Goal: Information Seeking & Learning: Check status

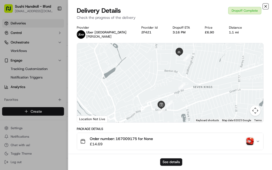
click at [266, 5] on icon "button" at bounding box center [265, 6] width 4 height 4
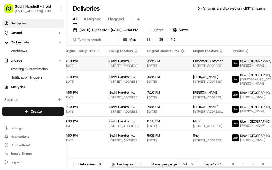
scroll to position [0, 54]
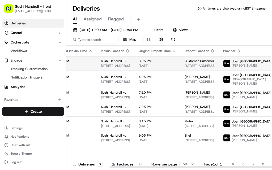
click at [256, 64] on html "Sushi Handroll - Ilford ilford@sushihandroll.co.uk Toggle Sidebar Deliveries Co…" at bounding box center [136, 85] width 272 height 170
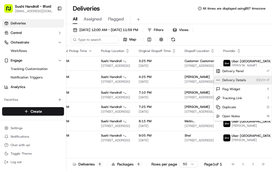
click at [238, 80] on span "Delivery Details" at bounding box center [234, 80] width 24 height 4
click at [243, 33] on html "Sushi Handroll - Ilford ilford@sushihandroll.co.uk Toggle Sidebar Deliveries Co…" at bounding box center [136, 85] width 272 height 170
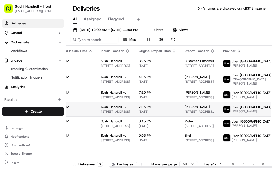
drag, startPoint x: 154, startPoint y: 114, endPoint x: 235, endPoint y: 109, distance: 81.1
click at [235, 109] on tr "Dropoff Complete 7:10 PM 09/19/2025 Sushi Handroll - Ilford 57 Green Ln, Ilford…" at bounding box center [153, 109] width 283 height 14
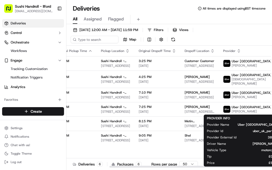
click at [241, 31] on div "09/19/2025 12:00 AM - 09/19/2025 11:59 PM Filters Views Map" at bounding box center [168, 35] width 205 height 19
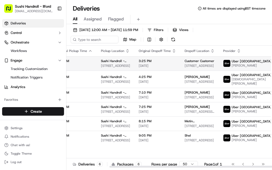
click at [258, 64] on html "Sushi Handroll - Ilford ilford@sushihandroll.co.uk Toggle Sidebar Deliveries Co…" at bounding box center [136, 85] width 272 height 170
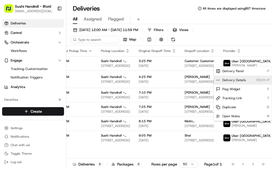
click at [239, 80] on span "Delivery Details" at bounding box center [234, 80] width 24 height 4
click at [239, 43] on html "Sushi Handroll - Ilford ilford@sushihandroll.co.uk Toggle Sidebar Deliveries Co…" at bounding box center [136, 85] width 272 height 170
click at [247, 37] on div "09/19/2025 12:00 AM - 09/19/2025 11:59 PM Filters Views Map" at bounding box center [168, 35] width 205 height 19
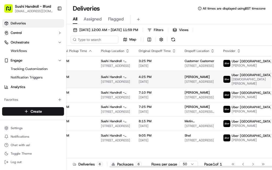
click at [257, 79] on html "Sushi Handroll - Ilford ilford@sushihandroll.co.uk Toggle Sidebar Deliveries Co…" at bounding box center [136, 85] width 272 height 170
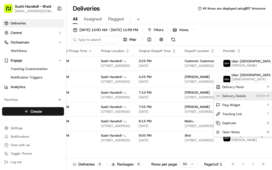
click at [246, 96] on div "Delivery Details Ctrl+⏎" at bounding box center [243, 96] width 58 height 9
click at [241, 35] on html "Sushi Handroll - Ilford ilford@sushihandroll.co.uk Toggle Sidebar Deliveries Co…" at bounding box center [136, 85] width 272 height 170
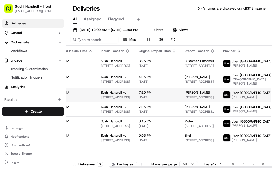
click at [258, 95] on html "Sushi Handroll - Ilford ilford@sushihandroll.co.uk Toggle Sidebar Deliveries Co…" at bounding box center [136, 85] width 272 height 170
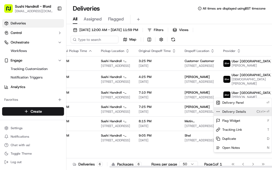
click at [244, 112] on span "Delivery Details" at bounding box center [234, 112] width 24 height 4
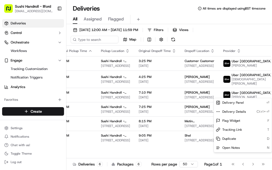
click at [246, 39] on html "Sushi Handroll - Ilford ilford@sushihandroll.co.uk Toggle Sidebar Deliveries Co…" at bounding box center [136, 85] width 272 height 170
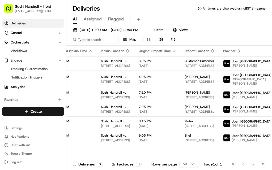
click at [246, 39] on div "09/19/2025 12:00 AM - 09/19/2025 11:59 PM Filters Views Map" at bounding box center [168, 35] width 205 height 19
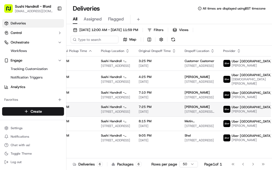
click at [257, 110] on html "Sushi Handroll - Ilford ilford@sushihandroll.co.uk Toggle Sidebar Deliveries Co…" at bounding box center [136, 85] width 272 height 170
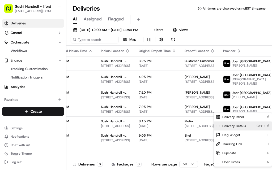
click at [245, 126] on div "Delivery Details Ctrl+⏎" at bounding box center [243, 126] width 58 height 9
click at [239, 35] on html "Sushi Handroll - Ilford ilford@sushihandroll.co.uk Toggle Sidebar Deliveries Co…" at bounding box center [136, 85] width 272 height 170
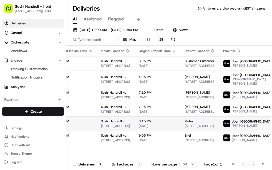
click at [259, 123] on html "Sushi Handroll - Ilford ilford@sushihandroll.co.uk Toggle Sidebar Deliveries Co…" at bounding box center [136, 85] width 272 height 170
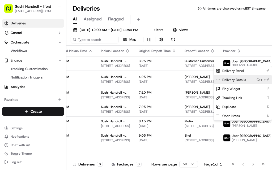
click at [239, 79] on span "Delivery Details" at bounding box center [234, 80] width 24 height 4
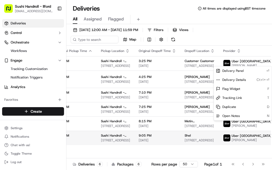
drag, startPoint x: 210, startPoint y: 148, endPoint x: 253, endPoint y: 138, distance: 44.5
click at [210, 148] on html "Sushi Handroll - Ilford ilford@sushihandroll.co.uk Toggle Sidebar Deliveries Co…" at bounding box center [136, 85] width 272 height 170
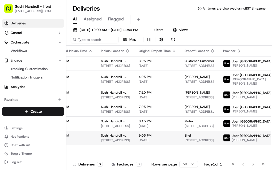
click at [256, 138] on html "Sushi Handroll - Ilford ilford@sushihandroll.co.uk Toggle Sidebar Deliveries Co…" at bounding box center [136, 85] width 272 height 170
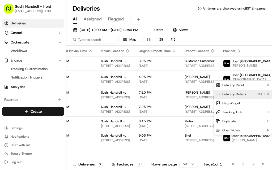
click at [237, 93] on span "Delivery Details" at bounding box center [234, 94] width 24 height 4
click at [75, 29] on html "Sushi Handroll - Ilford ilford@sushihandroll.co.uk Toggle Sidebar Deliveries Co…" at bounding box center [136, 85] width 272 height 170
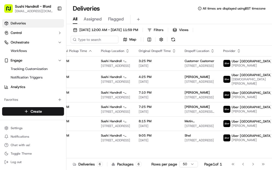
click at [75, 29] on button "09/19/2025 12:00 AM - 09/19/2025 11:59 PM" at bounding box center [106, 29] width 70 height 7
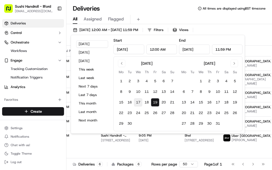
click at [138, 101] on button "17" at bounding box center [138, 102] width 8 height 8
type input "Sep 17, 2025"
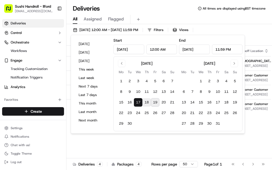
click at [145, 102] on button "18" at bounding box center [146, 102] width 8 height 8
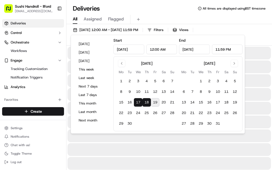
type input "Sep 18, 2025"
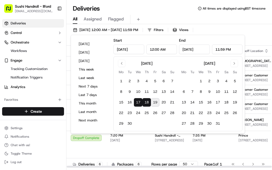
click at [254, 33] on div "09/17/2025 12:00 AM - 09/18/2025 11:59 PM Filters Views Map" at bounding box center [168, 35] width 205 height 19
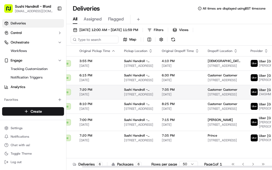
scroll to position [0, 54]
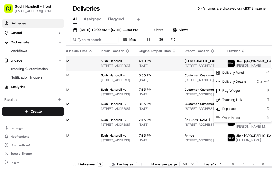
click at [256, 65] on html "Sushi Handroll - Ilford ilford@sushihandroll.co.uk Toggle Sidebar Deliveries Co…" at bounding box center [136, 85] width 272 height 170
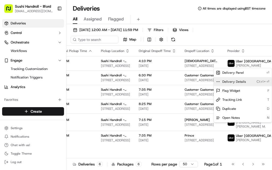
click at [234, 82] on span "Delivery Details" at bounding box center [234, 82] width 24 height 4
click at [231, 37] on html "Sushi Handroll - Ilford ilford@sushihandroll.co.uk Toggle Sidebar Deliveries Co…" at bounding box center [136, 85] width 272 height 170
click at [243, 37] on div "09/17/2025 12:00 AM - 09/18/2025 11:59 PM Filters Views Map" at bounding box center [168, 35] width 205 height 19
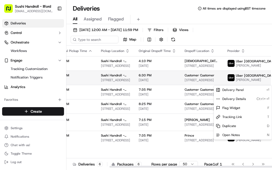
click at [257, 83] on html "Sushi Handroll - Ilford ilford@sushihandroll.co.uk Toggle Sidebar Deliveries Co…" at bounding box center [136, 85] width 272 height 170
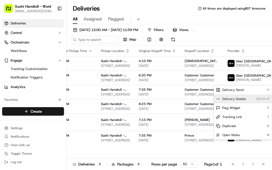
click at [241, 97] on span "Delivery Details" at bounding box center [234, 99] width 24 height 4
click at [255, 37] on html "Sushi Handroll - Ilford ilford@sushihandroll.co.uk Toggle Sidebar Deliveries Co…" at bounding box center [136, 85] width 272 height 170
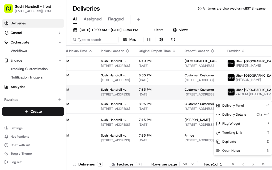
click at [257, 99] on html "Sushi Handroll - Ilford ilford@sushihandroll.co.uk Toggle Sidebar Deliveries Co…" at bounding box center [136, 85] width 272 height 170
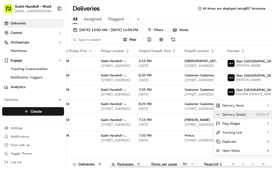
click at [233, 115] on span "Delivery Details" at bounding box center [234, 115] width 24 height 4
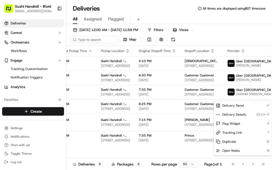
click at [264, 36] on html "Sushi Handroll - Ilford ilford@sushihandroll.co.uk Toggle Sidebar Deliveries Co…" at bounding box center [136, 85] width 272 height 170
click at [251, 32] on div "09/17/2025 12:00 AM - 09/18/2025 11:59 PM Filters Views Map" at bounding box center [168, 35] width 205 height 19
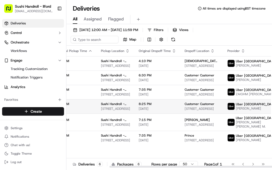
click at [257, 114] on html "Sushi Handroll - Ilford ilford@sushihandroll.co.uk Toggle Sidebar Deliveries Co…" at bounding box center [136, 85] width 272 height 170
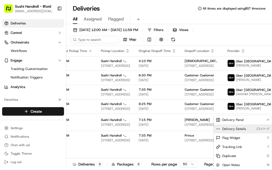
click at [246, 128] on div "Delivery Details Ctrl+⏎" at bounding box center [243, 128] width 58 height 9
click at [249, 31] on html "Sushi Handroll - Ilford ilford@sushihandroll.co.uk Toggle Sidebar Deliveries Co…" at bounding box center [136, 85] width 272 height 170
click at [249, 31] on div "09/17/2025 12:00 AM - 09/18/2025 11:59 PM Filters Views Map" at bounding box center [168, 35] width 205 height 19
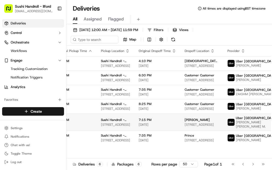
click at [257, 128] on html "Sushi Handroll - Ilford ilford@sushihandroll.co.uk Toggle Sidebar Deliveries Co…" at bounding box center [136, 85] width 272 height 170
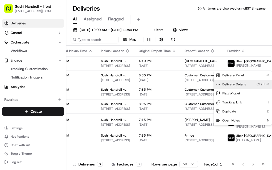
click at [237, 84] on span "Delivery Details" at bounding box center [234, 84] width 24 height 4
drag, startPoint x: 234, startPoint y: 37, endPoint x: 236, endPoint y: 44, distance: 6.9
click at [233, 38] on html "Sushi Handroll - Ilford ilford@sushihandroll.co.uk Toggle Sidebar Deliveries Co…" at bounding box center [136, 85] width 272 height 170
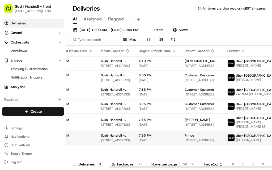
click at [257, 142] on html "Sushi Handroll - Ilford ilford@sushihandroll.co.uk Toggle Sidebar Deliveries Co…" at bounding box center [136, 85] width 272 height 170
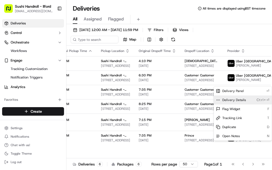
click at [245, 98] on div "Delivery Details Ctrl+⏎" at bounding box center [243, 100] width 58 height 9
click at [255, 40] on html "Sushi Handroll - Ilford ilford@sushihandroll.co.uk Toggle Sidebar Deliveries Co…" at bounding box center [136, 85] width 272 height 170
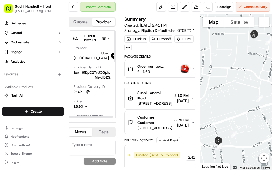
click at [88, 105] on icon "button" at bounding box center [86, 107] width 4 height 4
click at [86, 105] on icon "button" at bounding box center [86, 107] width 4 height 4
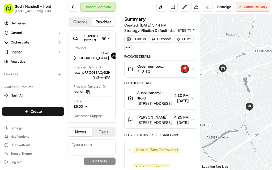
click at [85, 105] on icon "button" at bounding box center [86, 107] width 4 height 4
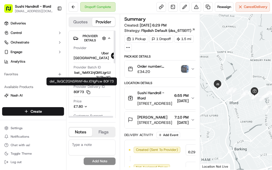
click at [86, 105] on icon "button" at bounding box center [86, 107] width 4 height 4
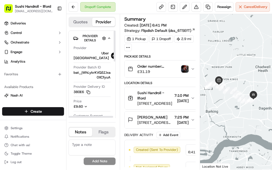
click at [86, 106] on div "£9.60" at bounding box center [85, 106] width 23 height 5
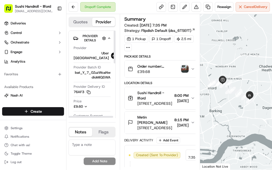
click at [85, 105] on icon "button" at bounding box center [86, 107] width 4 height 4
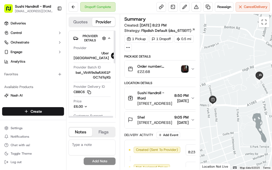
click at [85, 105] on icon "button" at bounding box center [86, 107] width 4 height 4
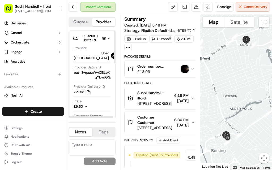
click at [85, 105] on icon "button" at bounding box center [86, 107] width 4 height 4
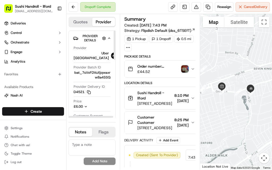
click at [87, 105] on icon "button" at bounding box center [86, 107] width 4 height 4
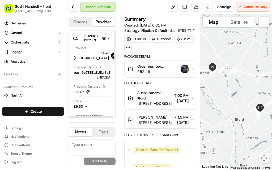
click at [87, 105] on icon "button" at bounding box center [86, 107] width 4 height 4
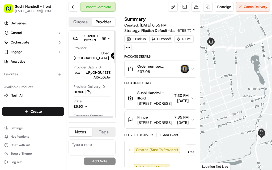
click at [85, 105] on icon "button" at bounding box center [86, 107] width 4 height 4
